Goal: Communication & Community: Answer question/provide support

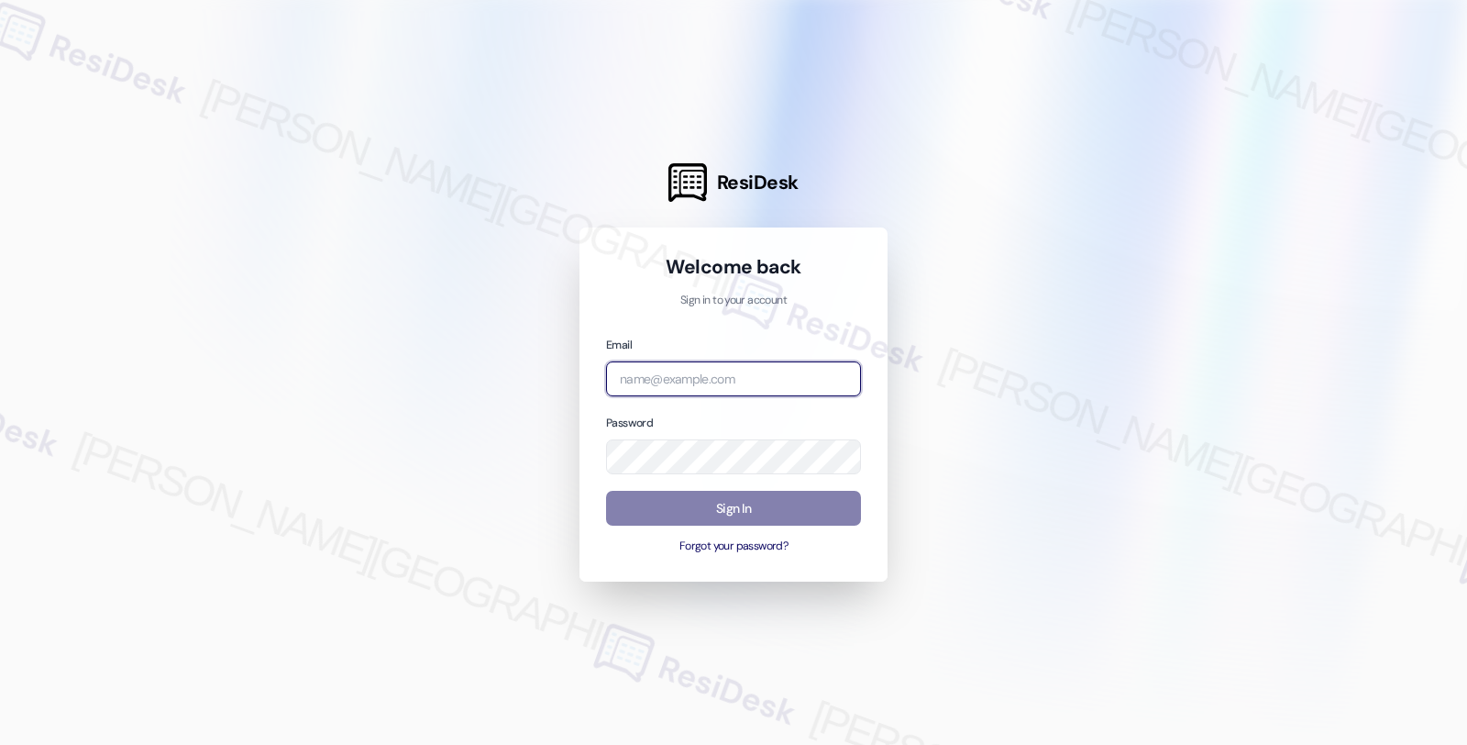
click at [666, 379] on input "email" at bounding box center [733, 379] width 255 height 36
click at [0, 744] on com-1password-button at bounding box center [0, 745] width 0 height 0
type input "[EMAIL_ADDRESS][PERSON_NAME][DOMAIN_NAME]"
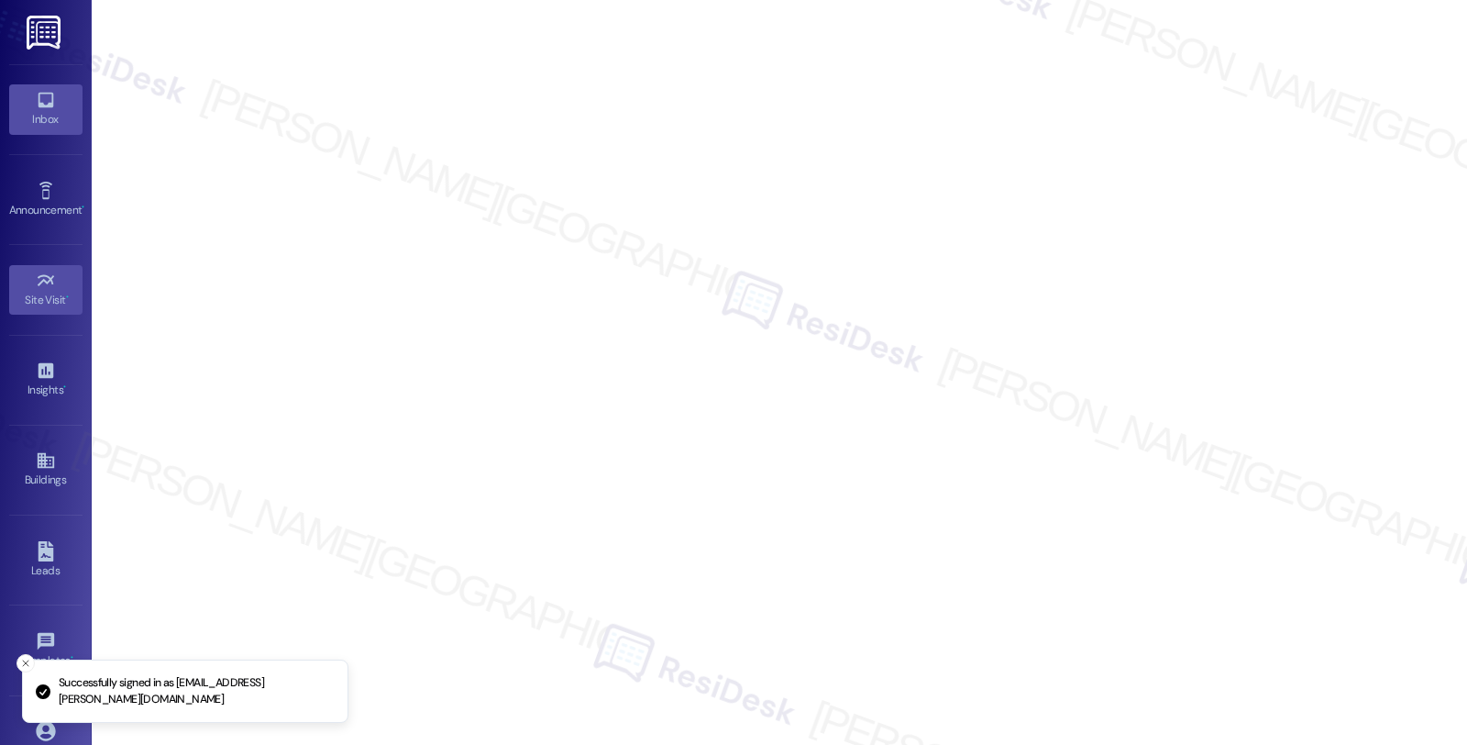
click at [42, 123] on div "Inbox" at bounding box center [46, 119] width 92 height 18
